Goal: Task Accomplishment & Management: Manage account settings

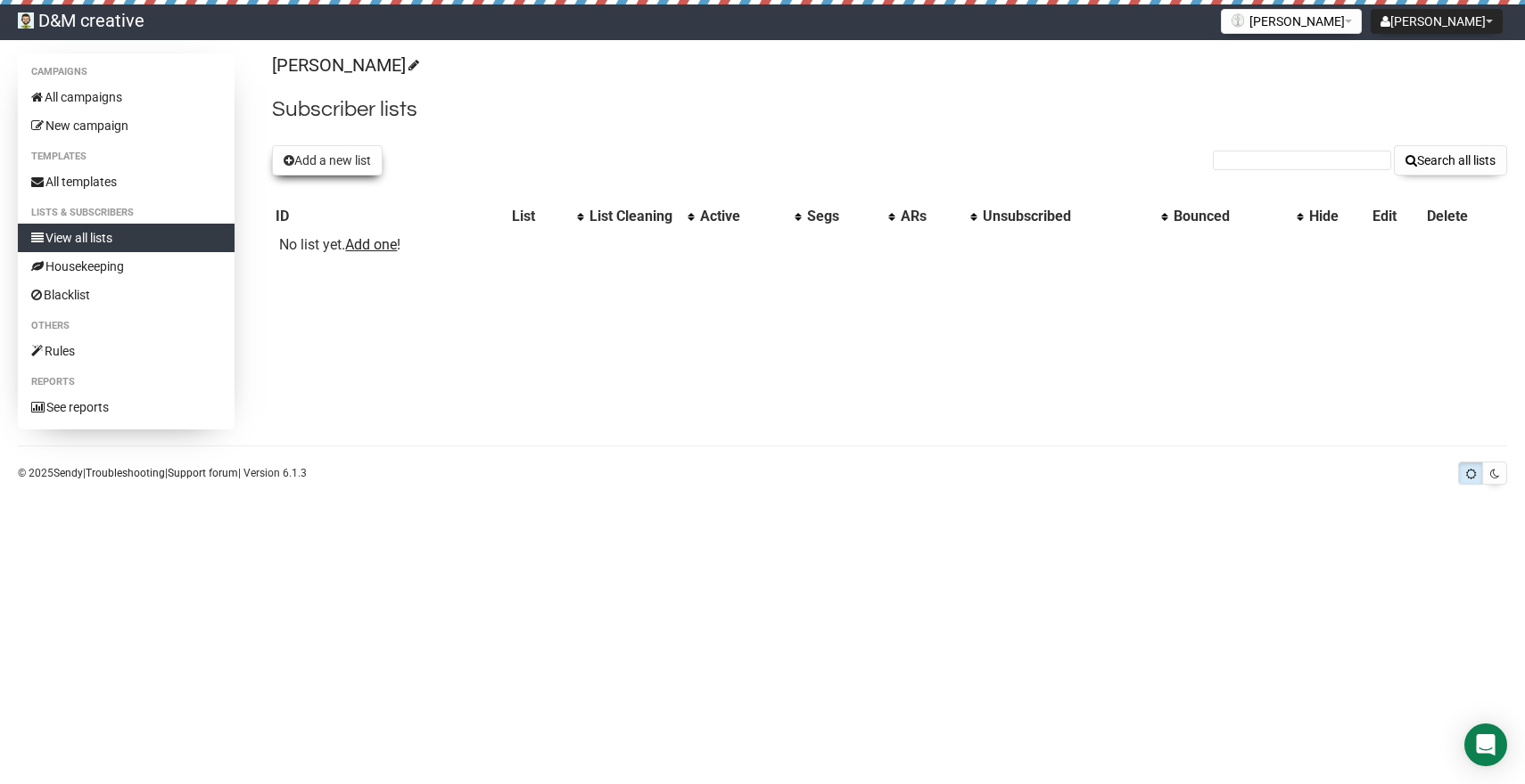
click at [364, 171] on button "Add a new list" at bounding box center [327, 161] width 110 height 31
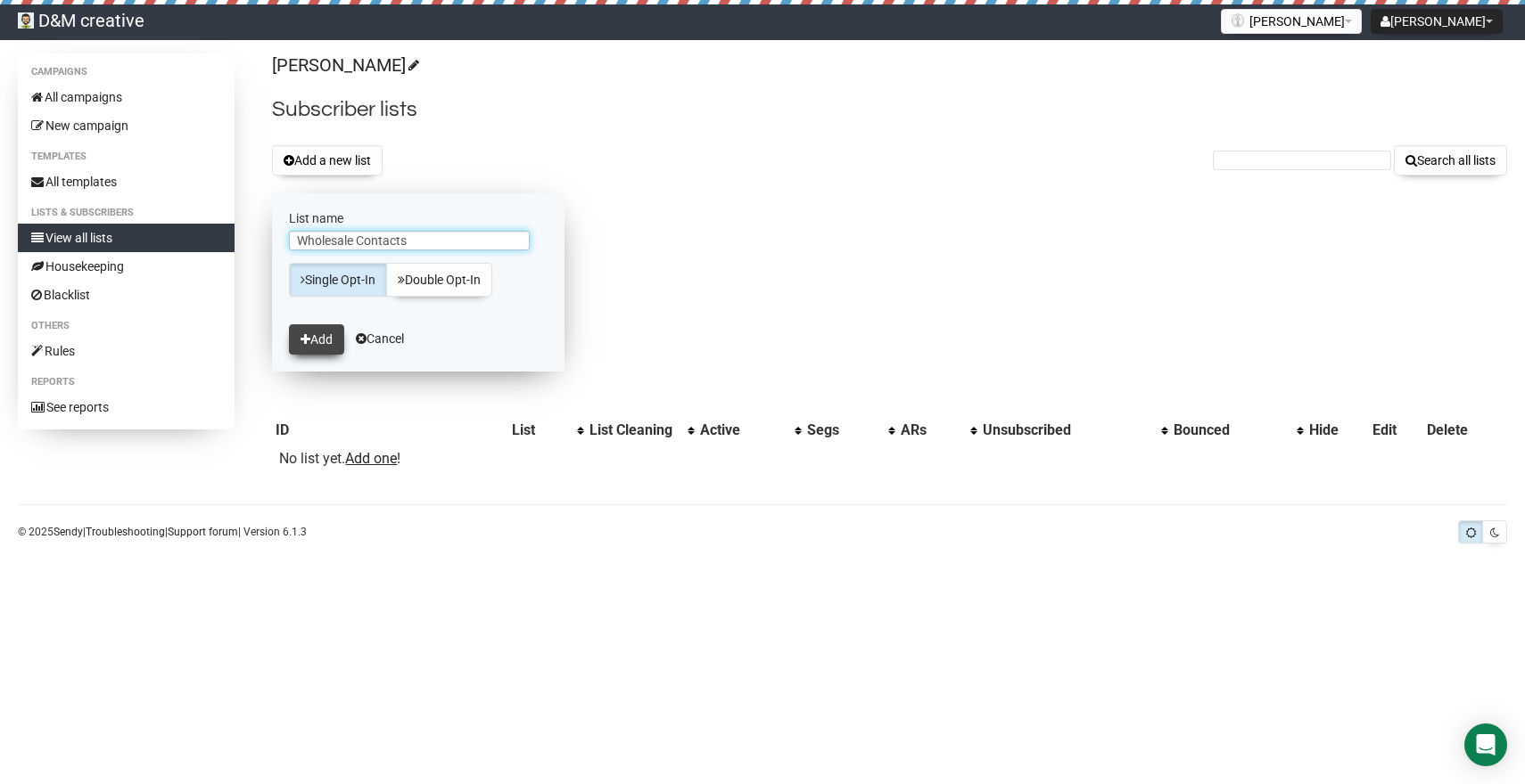
type input "Wholesale Contacts"
click at [321, 349] on button "Add" at bounding box center [317, 340] width 56 height 31
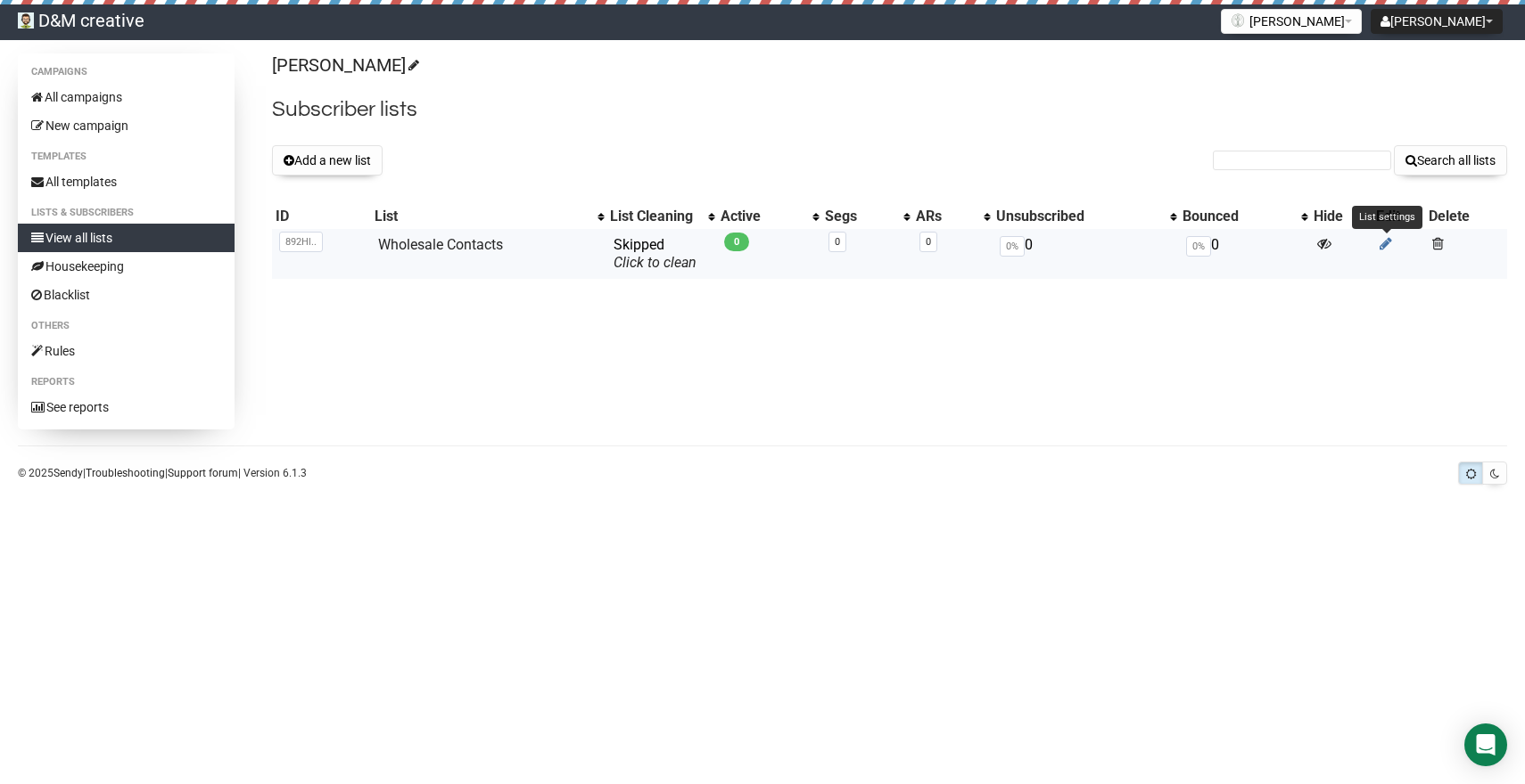
click at [1386, 246] on icon at bounding box center [1385, 244] width 12 height 15
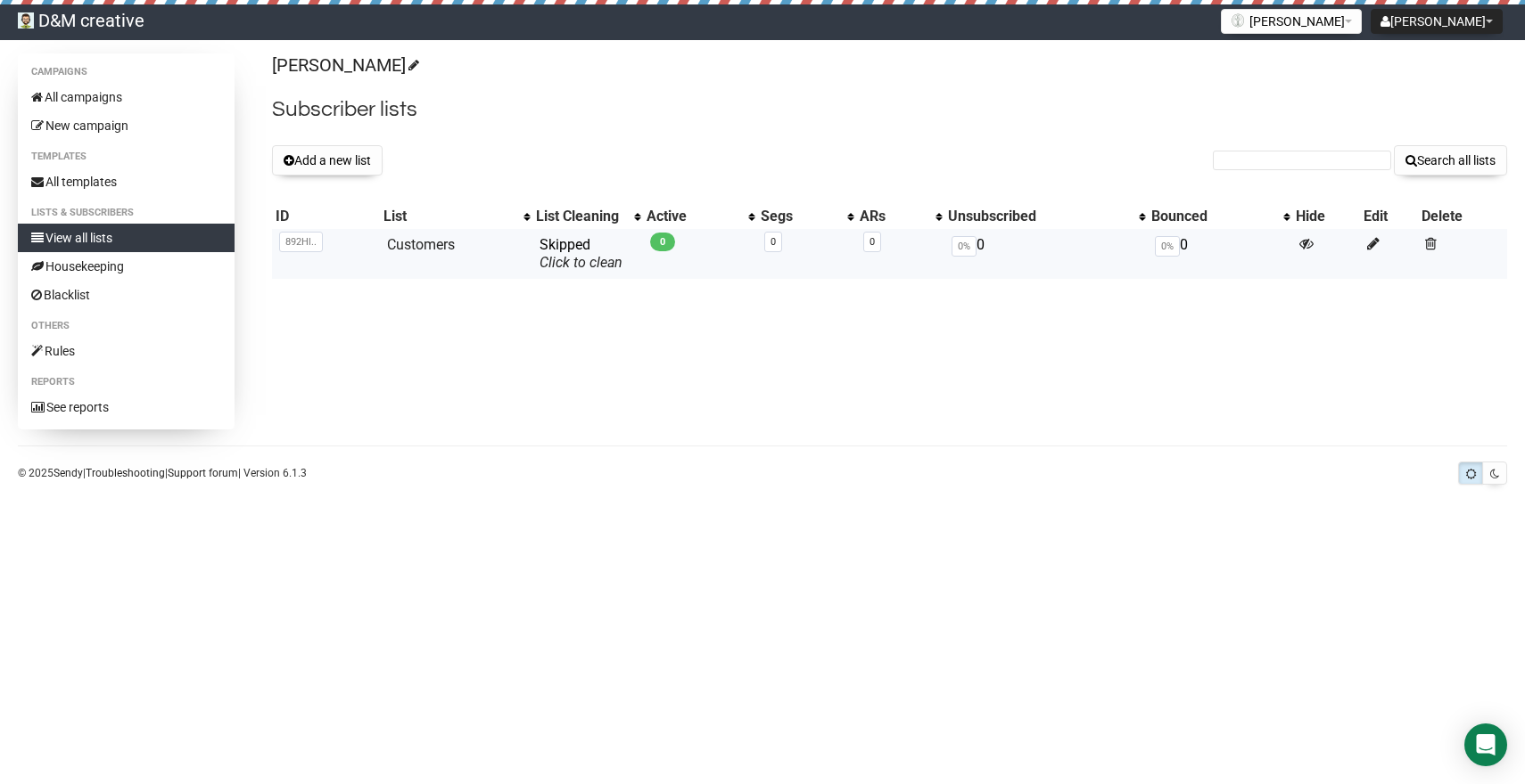
click at [516, 246] on td "Customers" at bounding box center [456, 254] width 152 height 50
click at [583, 253] on div "Skipped You can be flagged for spam ! We scanned a few emails in this list and …" at bounding box center [588, 254] width 97 height 35
click at [574, 245] on span "Skipped You can be flagged for spam ! We scanned a few emails in this list and …" at bounding box center [580, 253] width 83 height 34
click at [444, 238] on link "Customers" at bounding box center [420, 245] width 68 height 17
click at [569, 262] on link "Click to clean" at bounding box center [580, 263] width 83 height 17
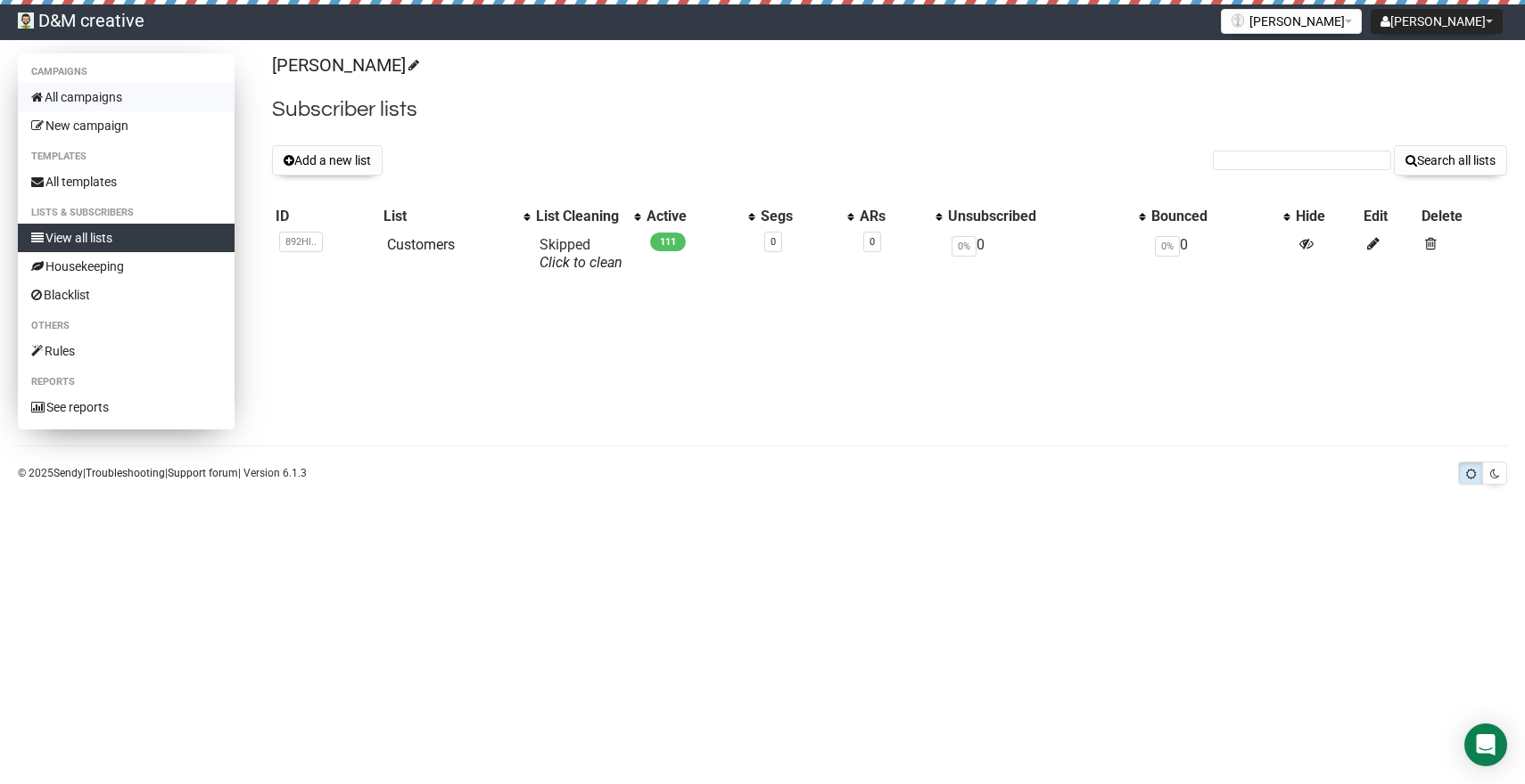
click at [87, 93] on link "All campaigns" at bounding box center [125, 96] width 216 height 29
